Goal: Find specific page/section: Find specific page/section

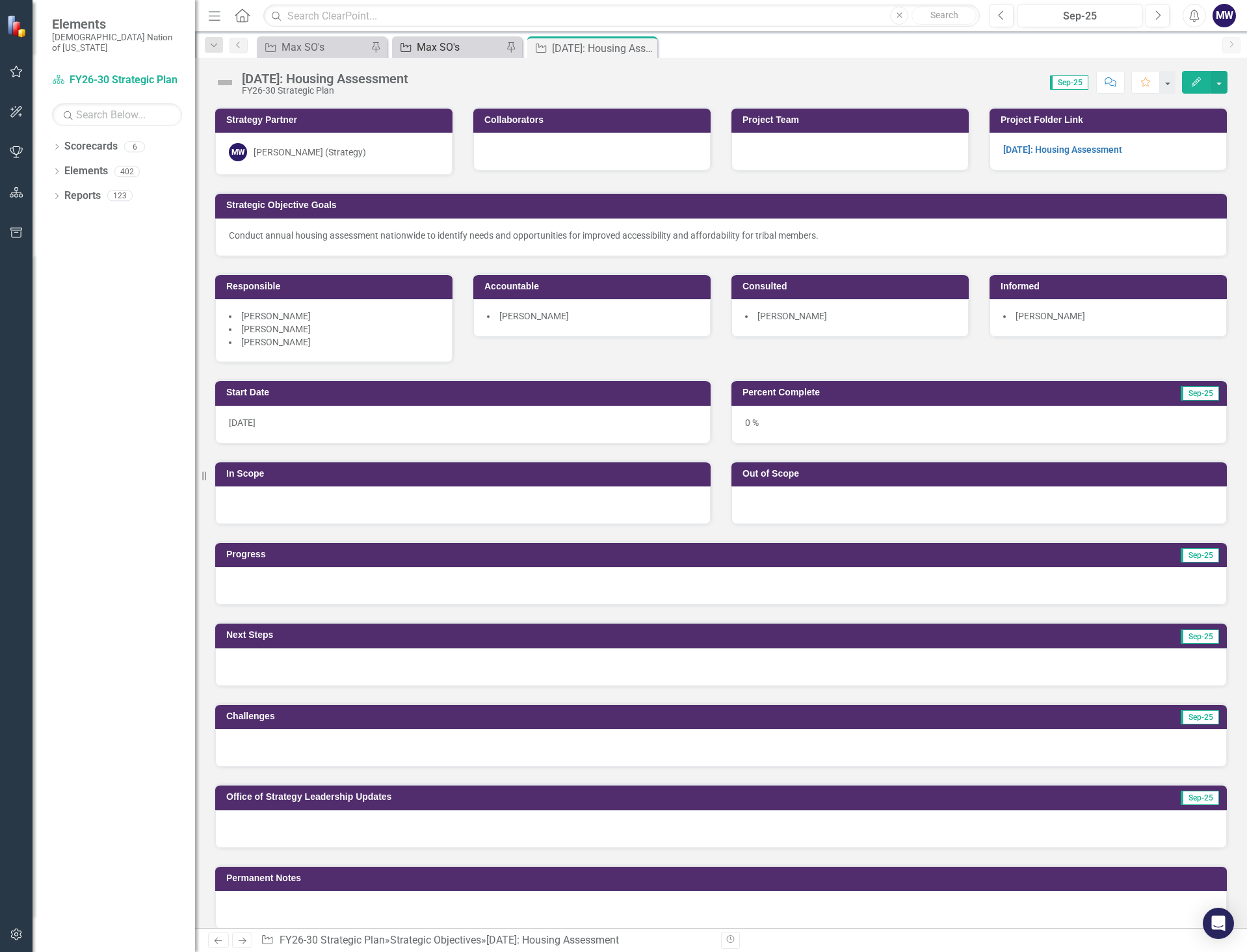
click at [445, 50] on div "Max SO's" at bounding box center [459, 47] width 86 height 16
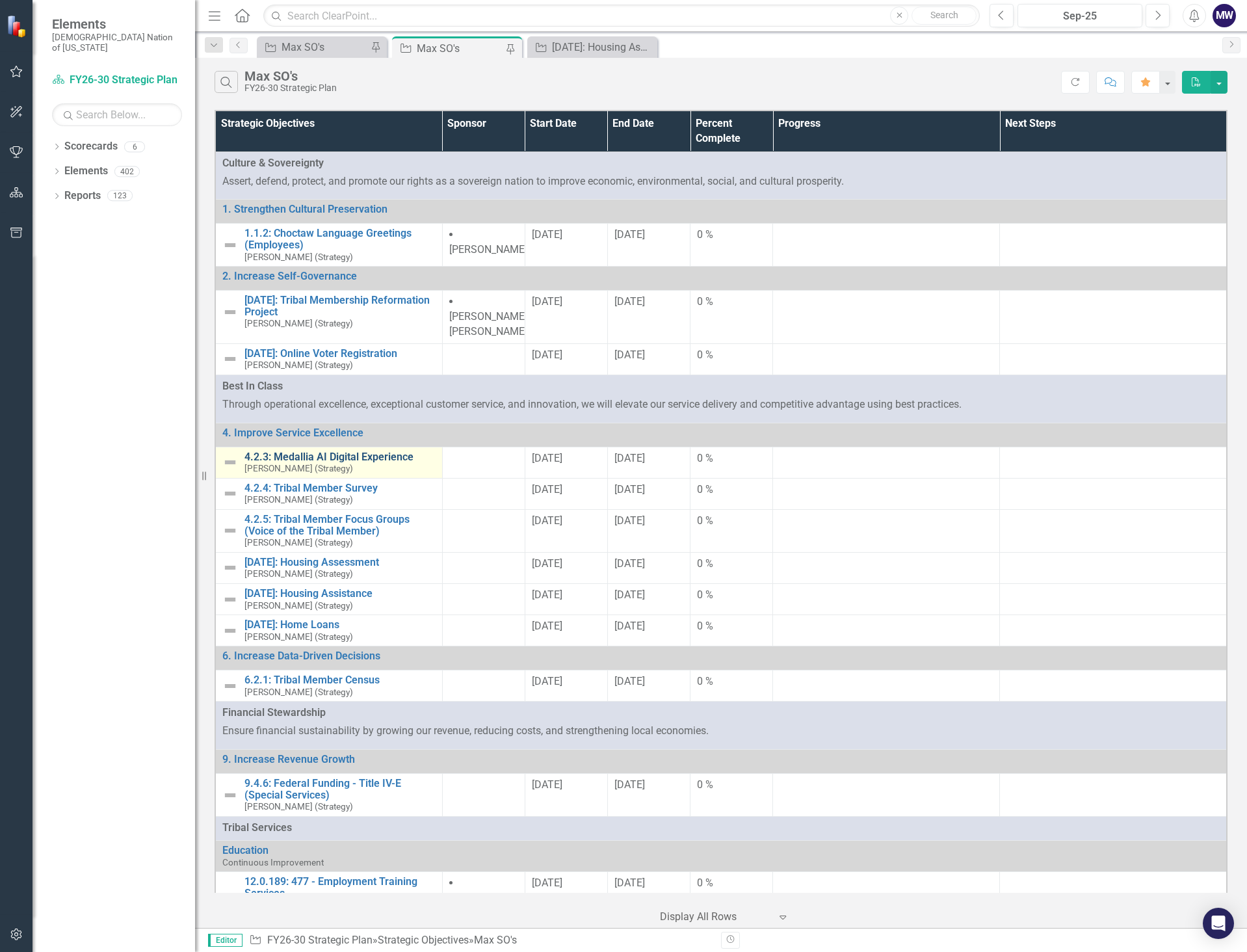
click at [365, 451] on link "4.2.3: Medallia AI Digital Experience" at bounding box center [340, 457] width 191 height 12
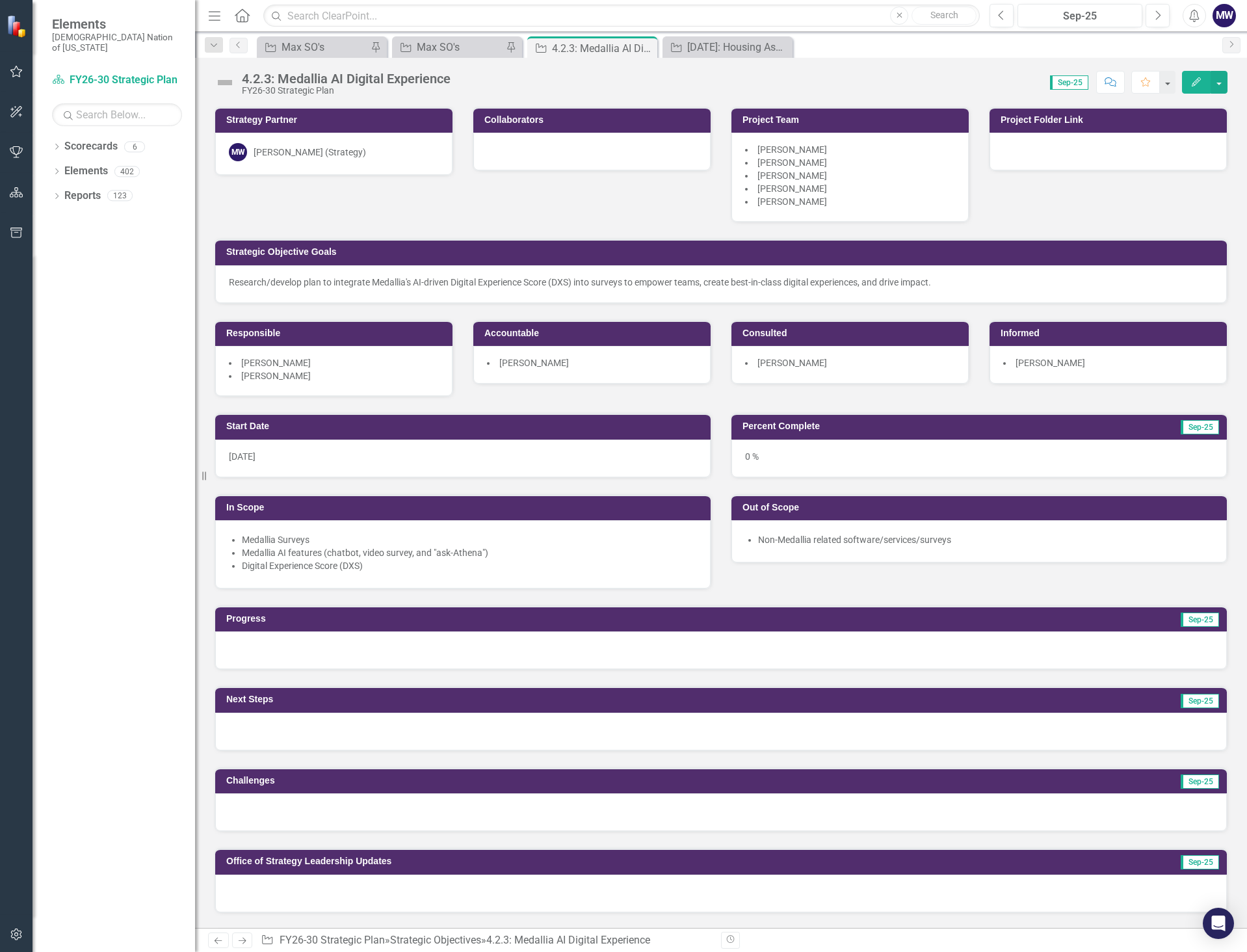
click at [0, 467] on html "Elements Choctaw Nation of [US_STATE] Scorecard FY26-30 Strategic Plan Search D…" at bounding box center [624, 476] width 1247 height 952
click at [511, 662] on div at bounding box center [721, 651] width 1011 height 38
click at [152, 665] on div "Dropdown Scorecards 6 FY26-30 Strategic Plan Continuous Improvement FY26-30 Ope…" at bounding box center [114, 544] width 162 height 816
click at [466, 48] on div "Max SO's" at bounding box center [459, 47] width 86 height 16
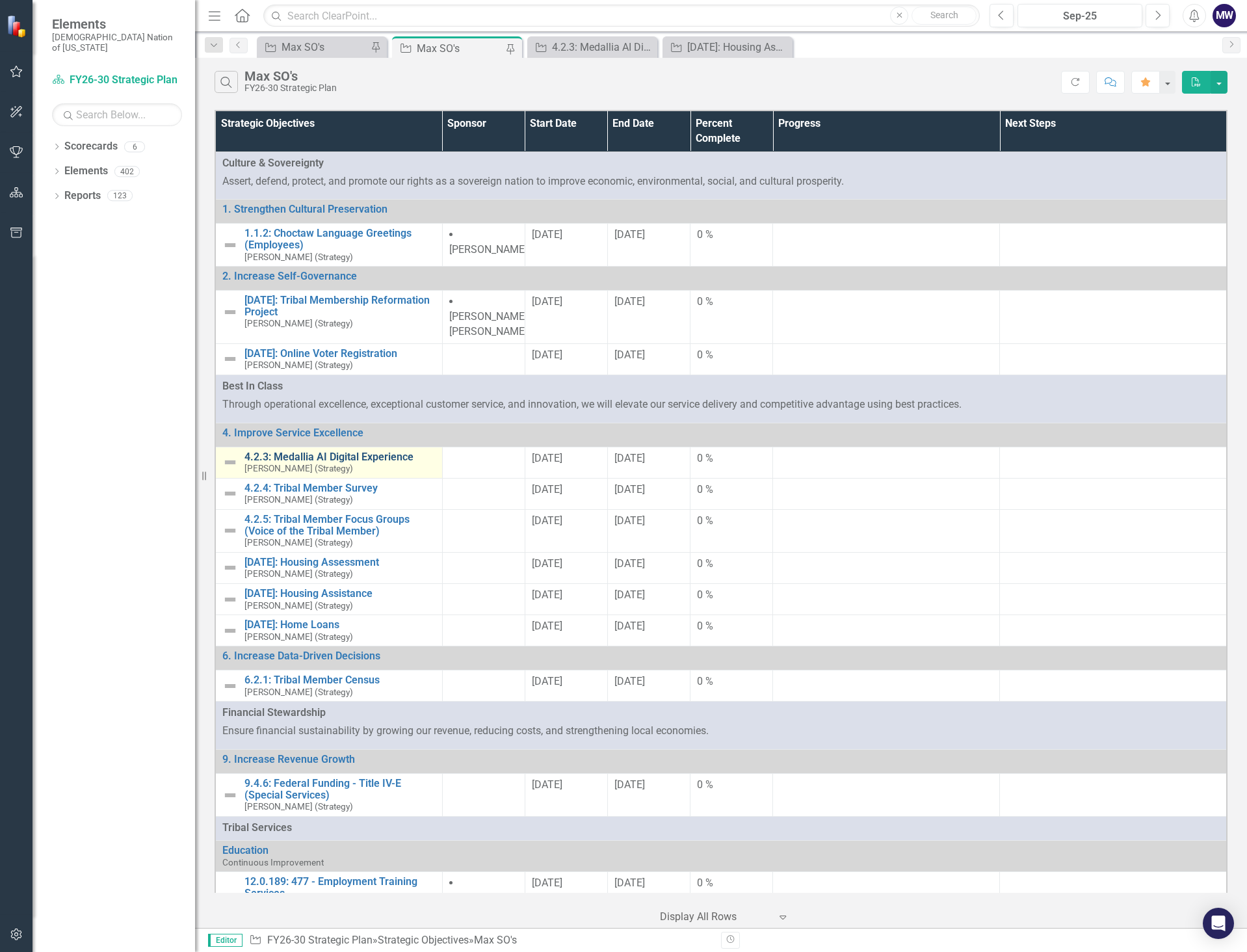
click at [360, 451] on link "4.2.3: Medallia AI Digital Experience" at bounding box center [340, 457] width 191 height 12
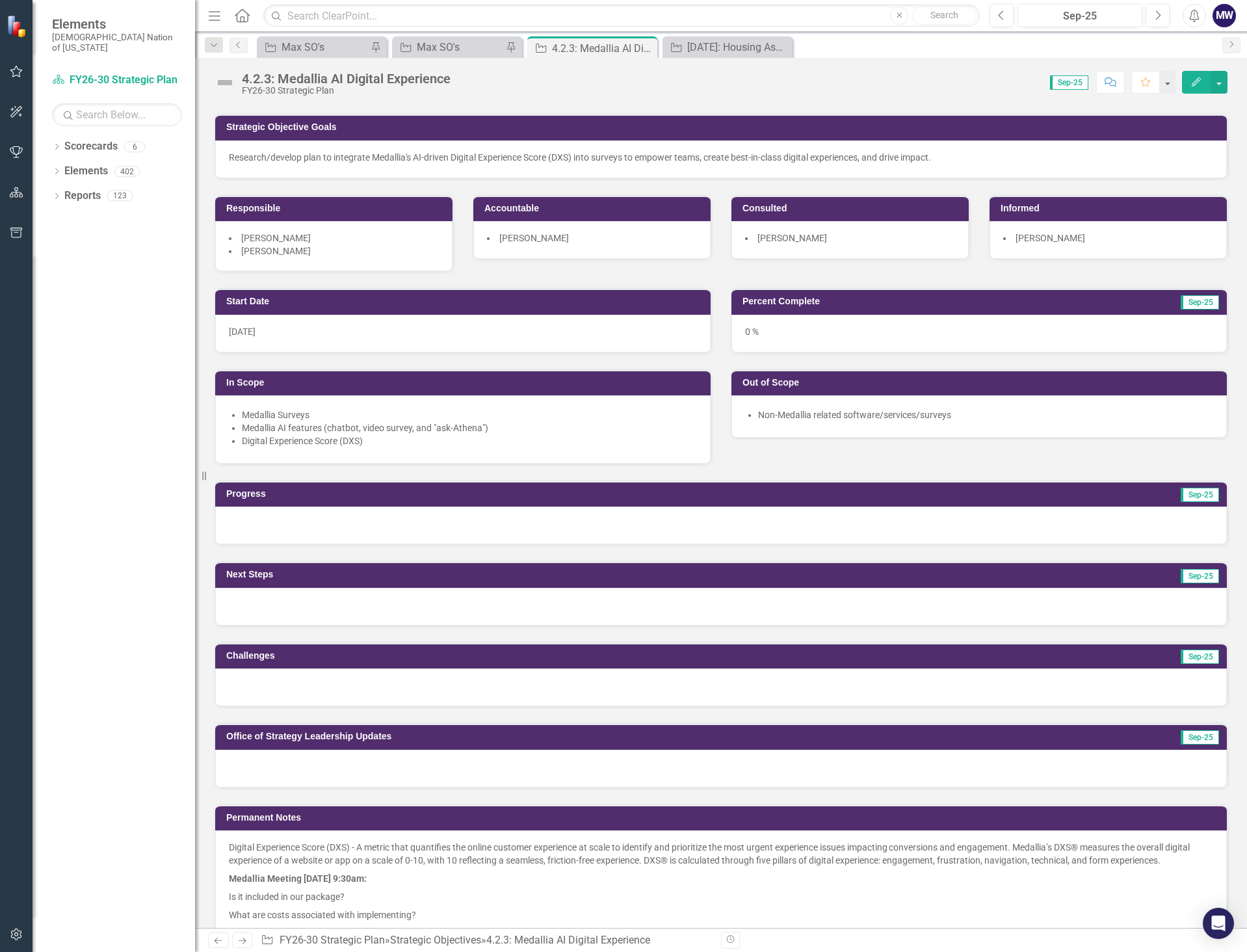
scroll to position [130, 0]
